Goal: Information Seeking & Learning: Learn about a topic

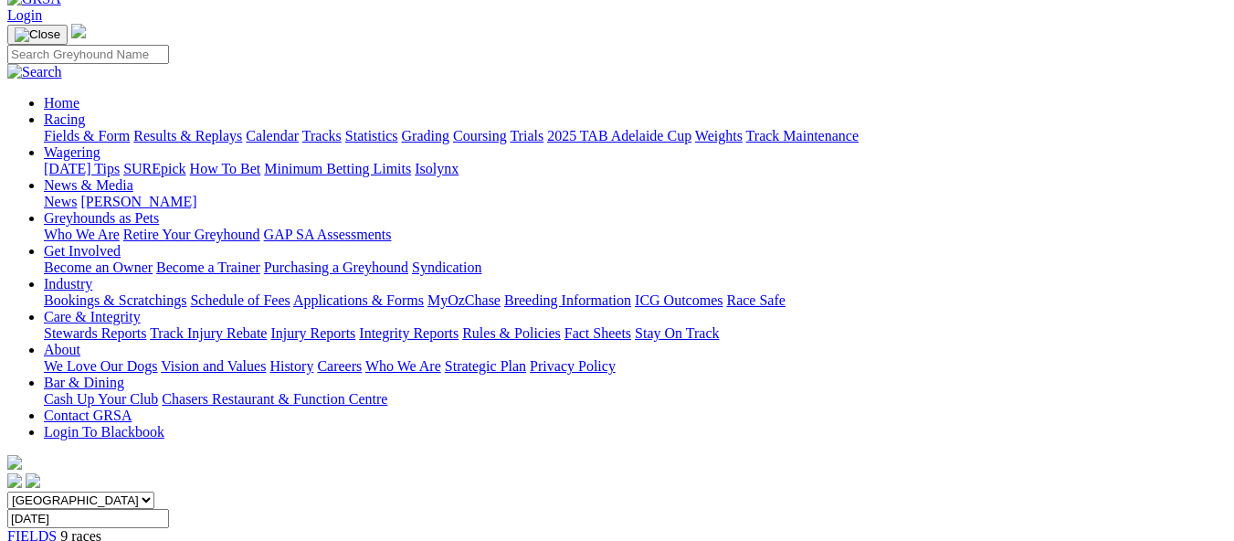
scroll to position [56, 0]
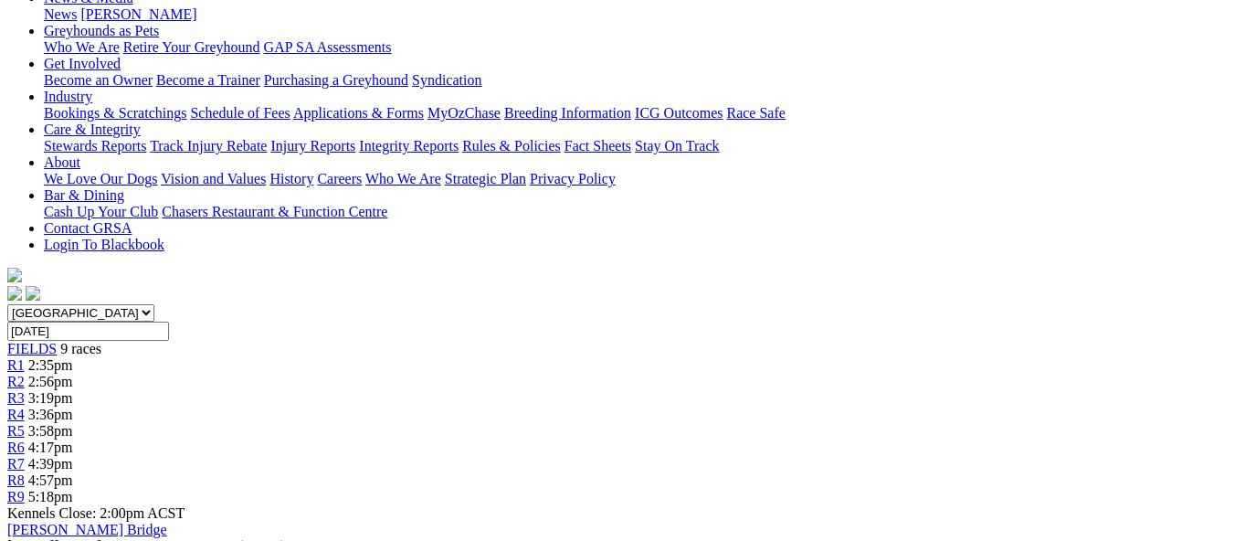
scroll to position [234, 0]
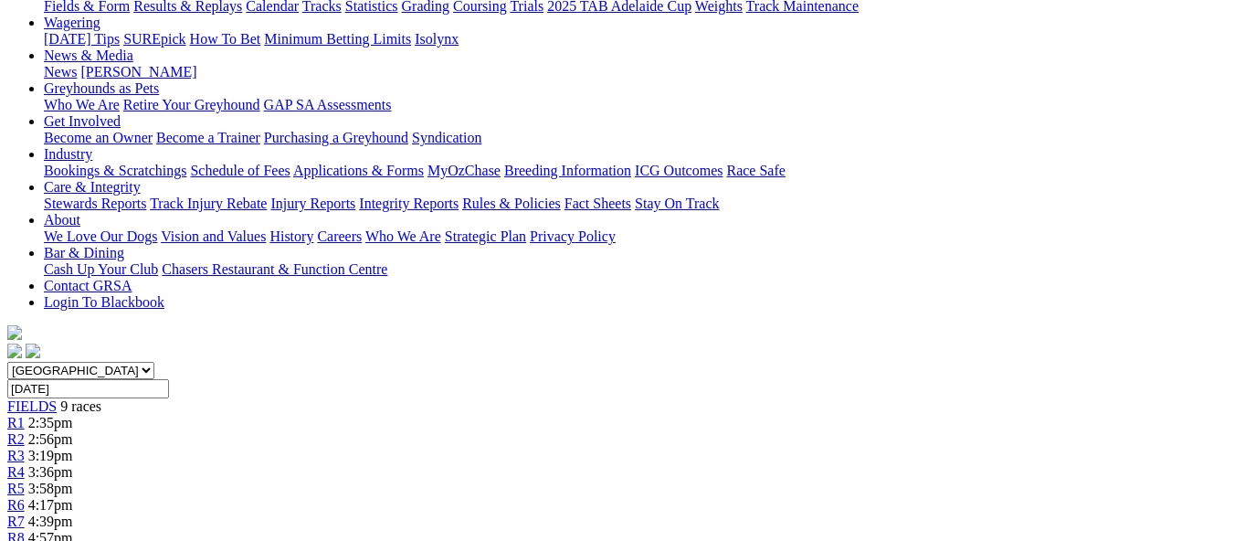
click at [25, 530] on span "R8" at bounding box center [15, 538] width 17 height 16
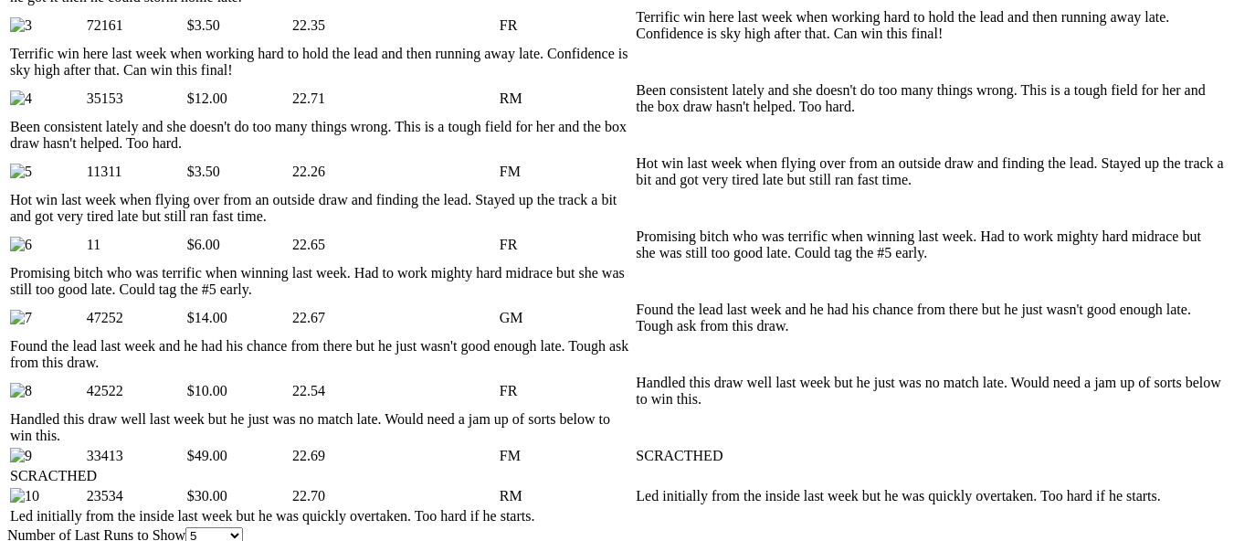
scroll to position [1096, 0]
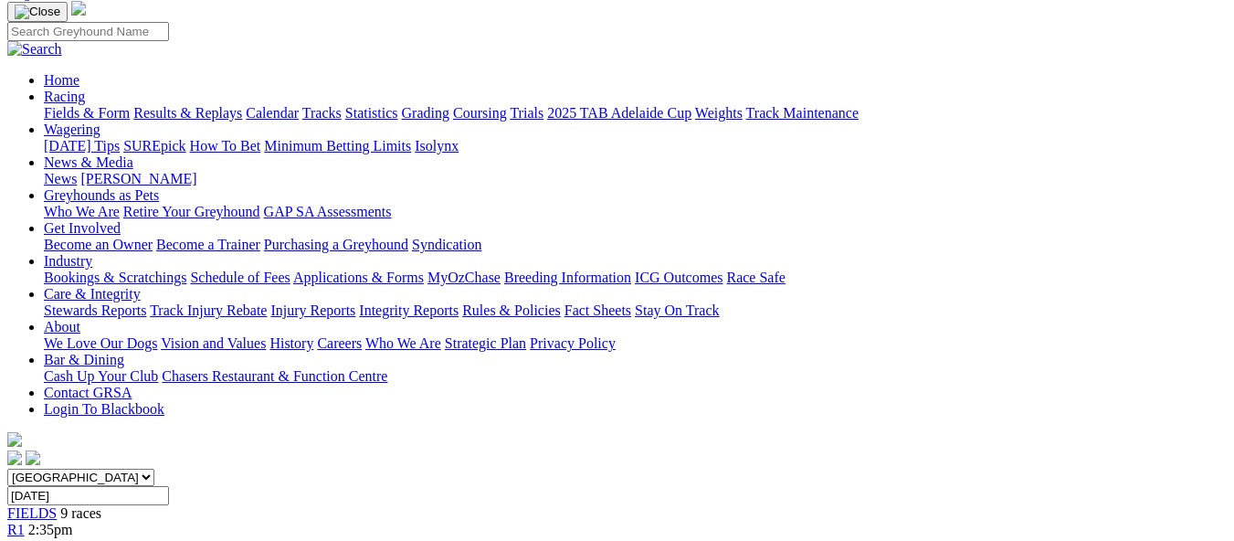
scroll to position [91, 0]
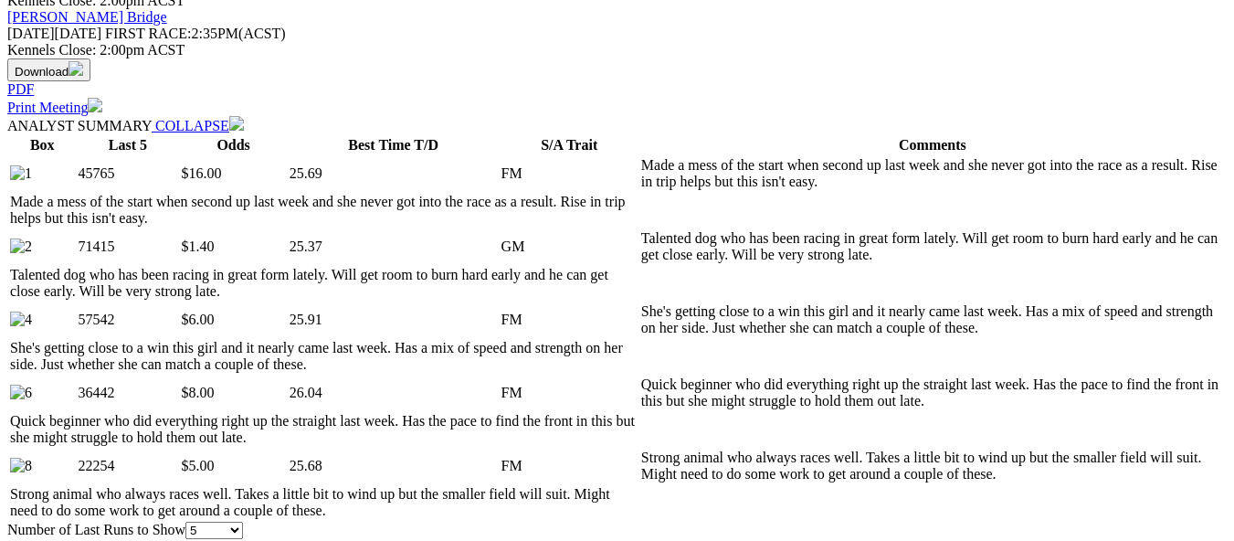
scroll to position [822, 0]
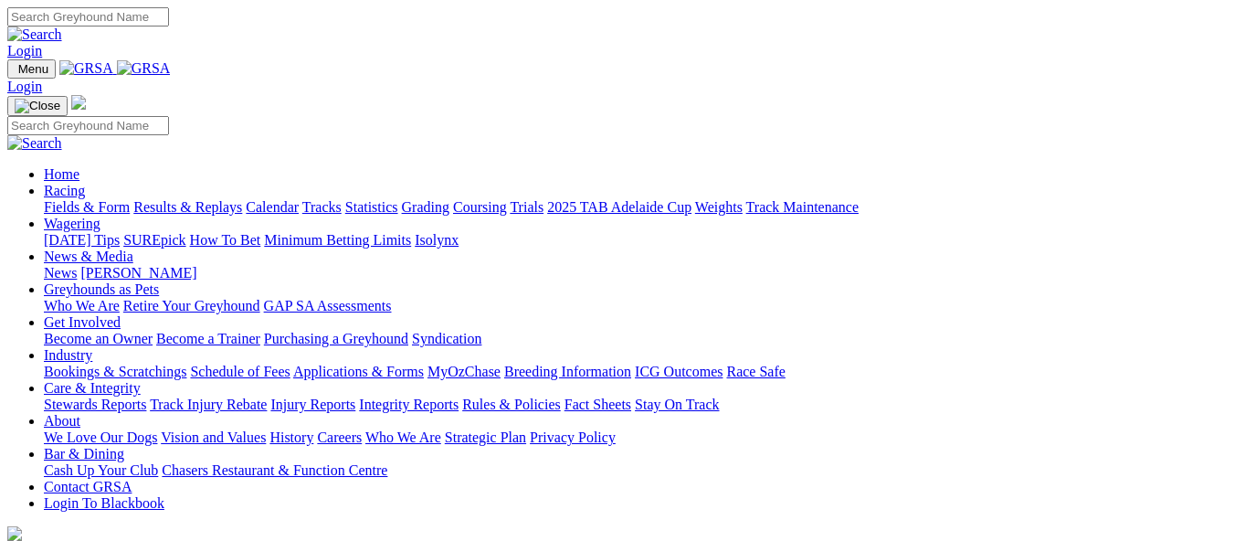
scroll to position [639, 0]
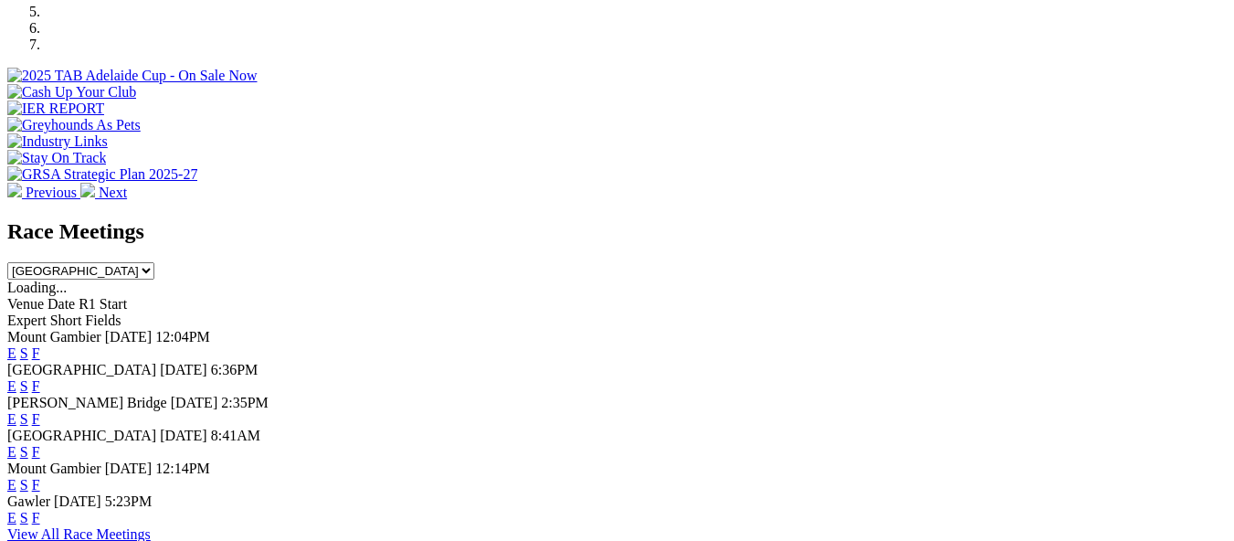
click at [16, 378] on link "E" at bounding box center [11, 386] width 9 height 16
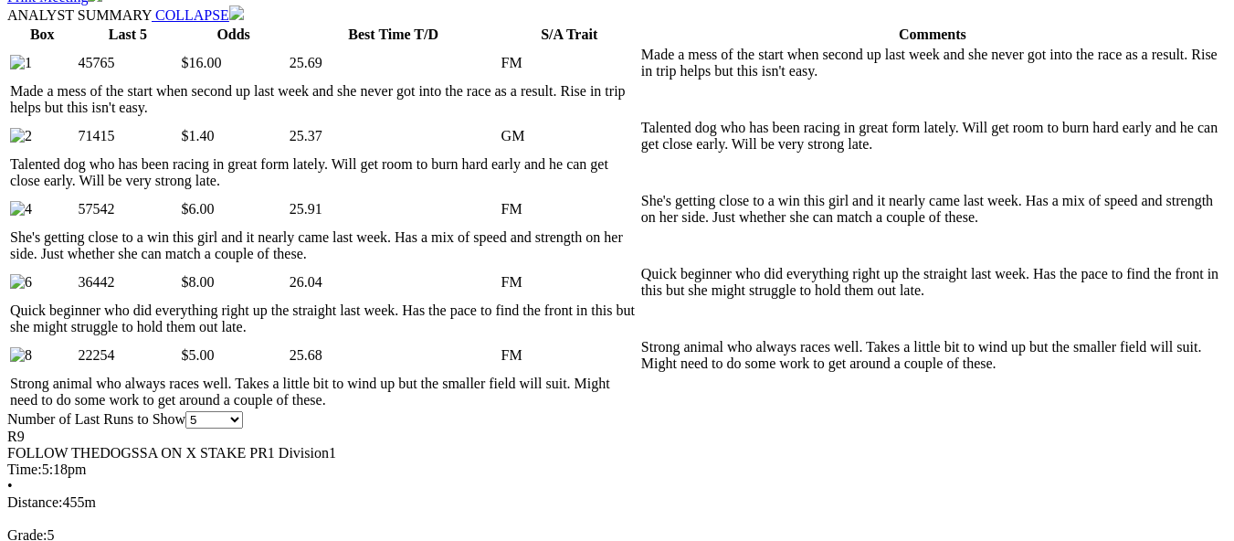
scroll to position [1005, 0]
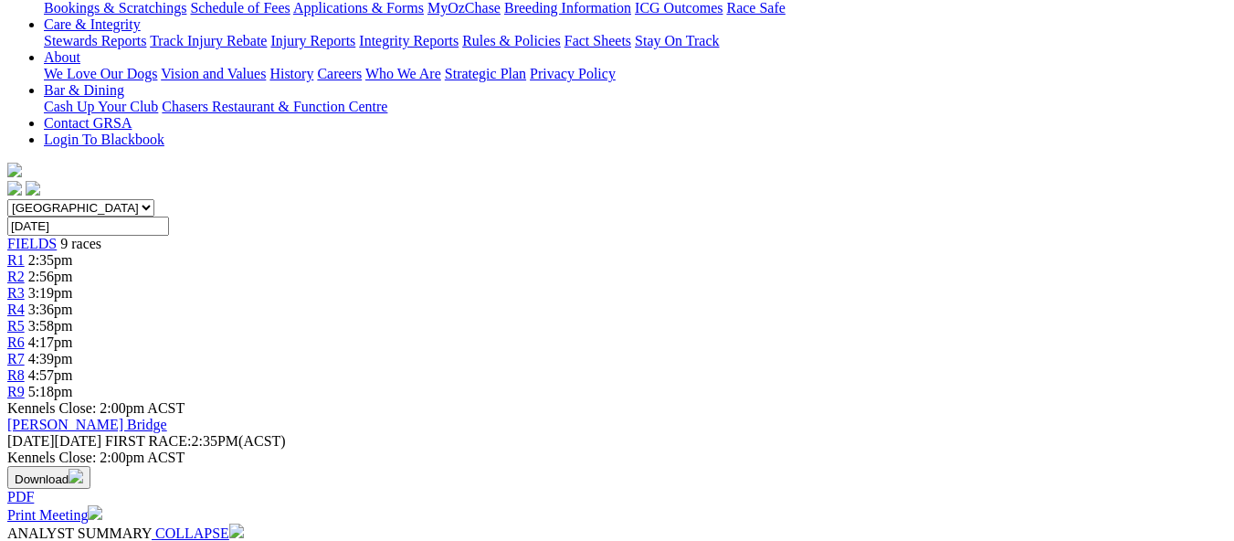
scroll to position [365, 0]
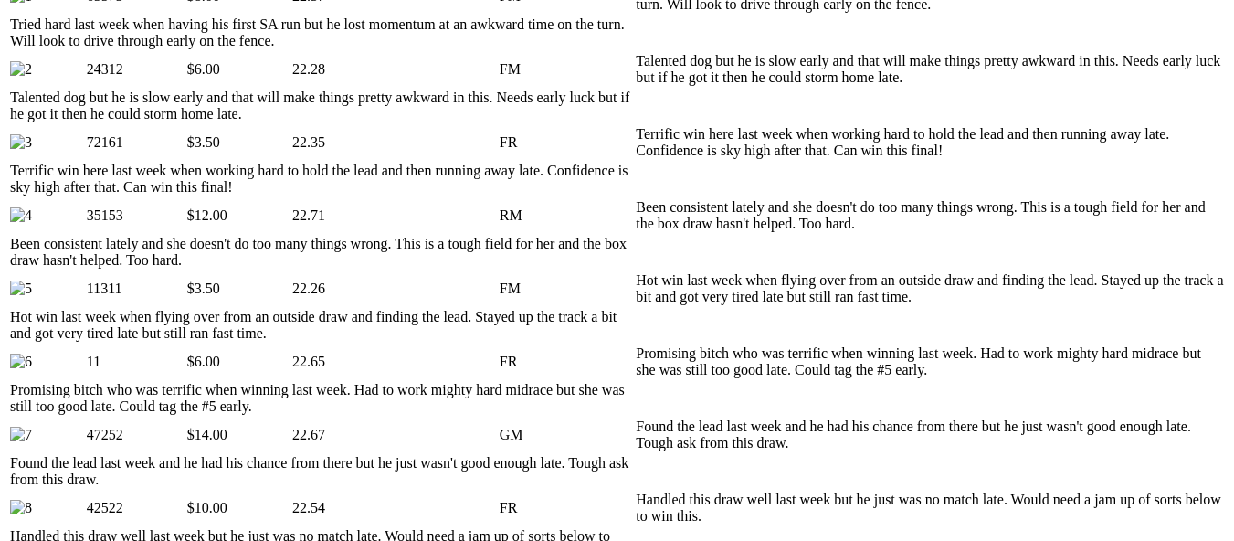
scroll to position [639, 0]
